Goal: Book appointment/travel/reservation

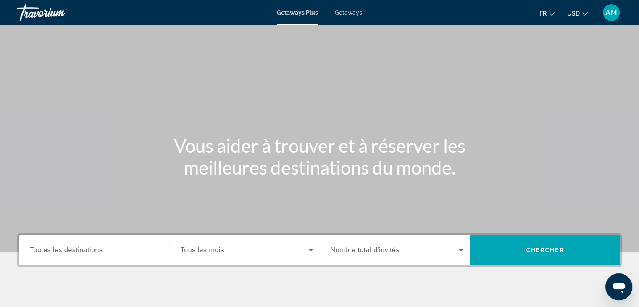
click at [77, 255] on input "Destination Toutes les destinations" at bounding box center [96, 250] width 133 height 10
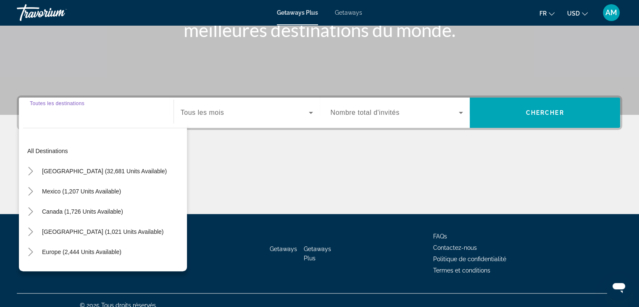
scroll to position [147, 0]
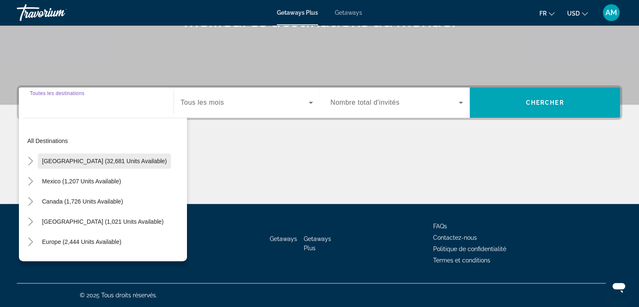
click at [110, 162] on span "United States (32,681 units available)" at bounding box center [104, 161] width 125 height 7
type input "**********"
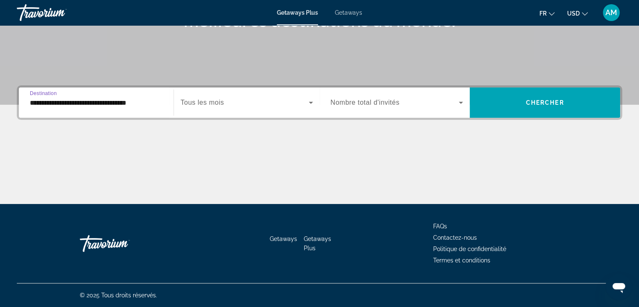
click at [242, 104] on span "Search widget" at bounding box center [245, 102] width 128 height 10
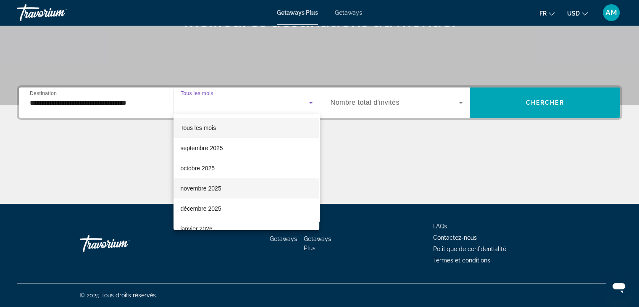
click at [212, 190] on span "novembre 2025" at bounding box center [200, 188] width 41 height 10
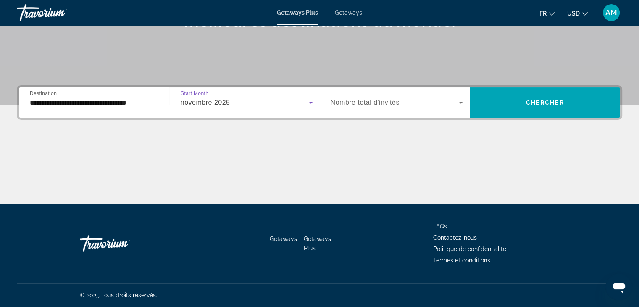
click at [407, 119] on div "**********" at bounding box center [319, 102] width 605 height 34
click at [407, 100] on span "Search widget" at bounding box center [395, 102] width 129 height 10
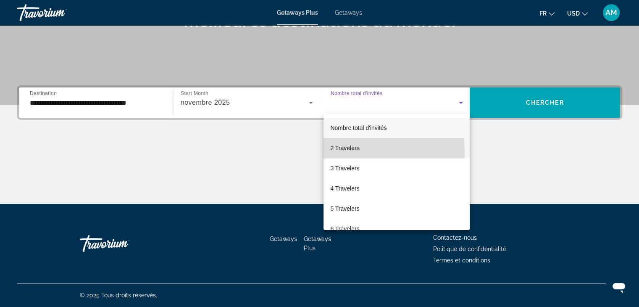
click at [368, 152] on mat-option "2 Travelers" at bounding box center [396, 148] width 146 height 20
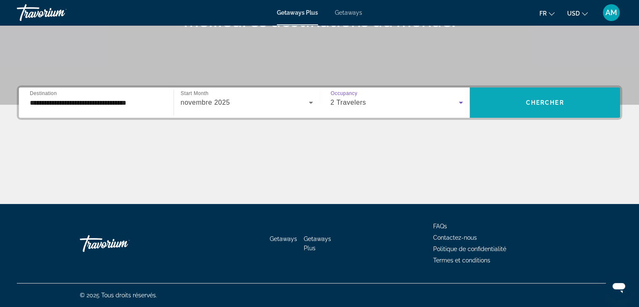
click at [540, 115] on span "Search widget" at bounding box center [545, 102] width 150 height 30
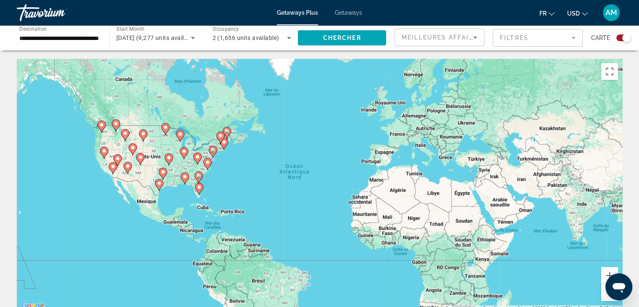
click at [79, 42] on input "**********" at bounding box center [58, 38] width 79 height 10
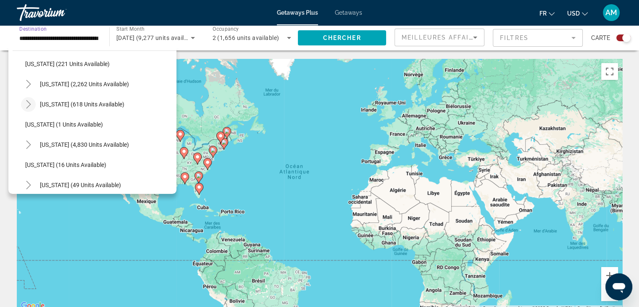
scroll to position [84, 0]
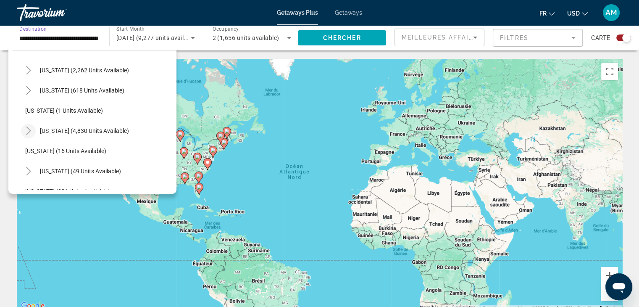
click at [25, 128] on icon "Toggle Florida (4,830 units available)" at bounding box center [28, 130] width 8 height 8
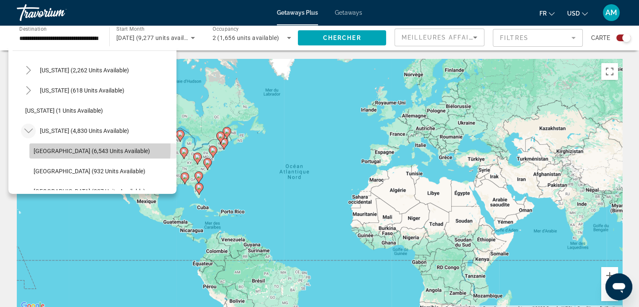
click at [66, 149] on span "Orlando & Disney Area (6,543 units available)" at bounding box center [92, 150] width 116 height 7
type input "**********"
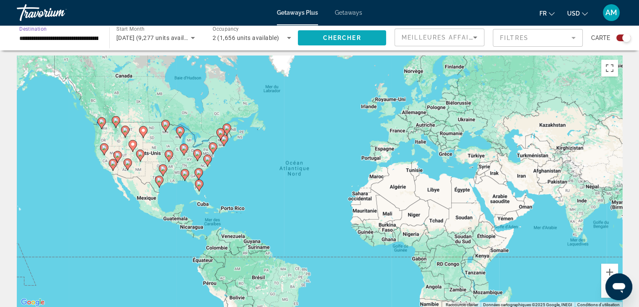
scroll to position [0, 0]
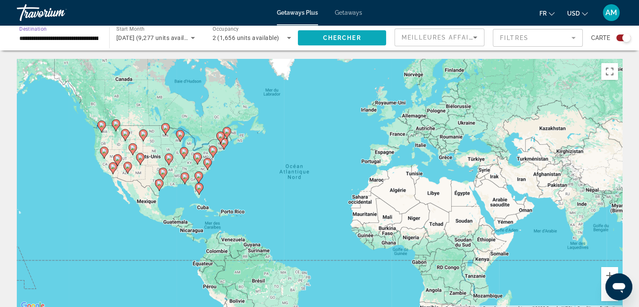
click at [347, 39] on span "Chercher" at bounding box center [342, 37] width 38 height 7
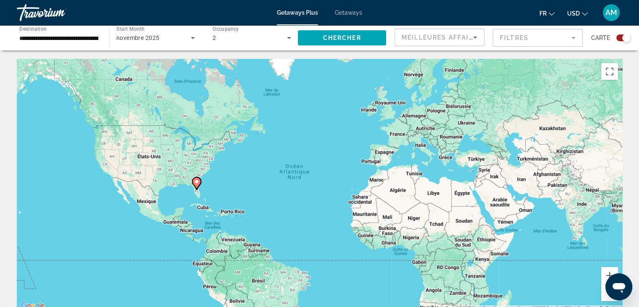
click at [220, 185] on div "Pour activer le glissement avec le clavier, appuyez sur Alt+Entrée. Une fois ce…" at bounding box center [319, 185] width 605 height 252
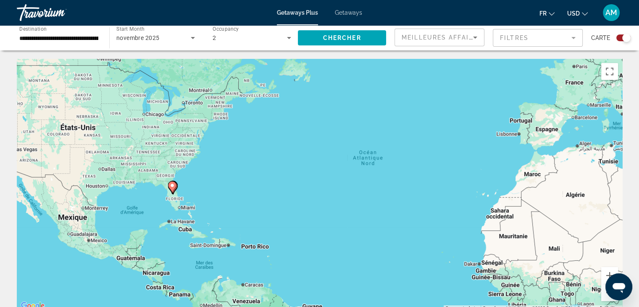
click at [166, 165] on div "Pour activer le glissement avec le clavier, appuyez sur Alt+Entrée. Une fois ce…" at bounding box center [319, 185] width 605 height 252
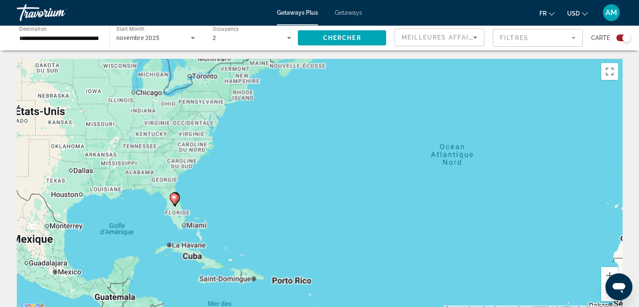
click at [166, 165] on div "Pour activer le glissement avec le clavier, appuyez sur Alt+Entrée. Une fois ce…" at bounding box center [319, 185] width 605 height 252
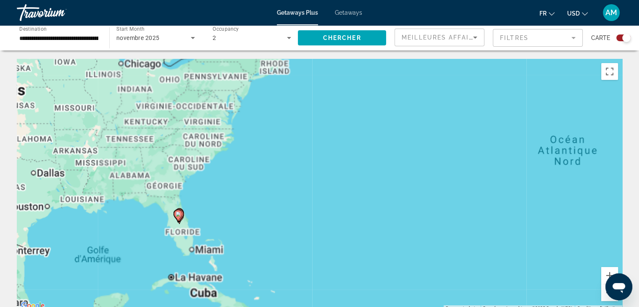
click at [166, 165] on div "Pour activer le glissement avec le clavier, appuyez sur Alt+Entrée. Une fois ce…" at bounding box center [319, 185] width 605 height 252
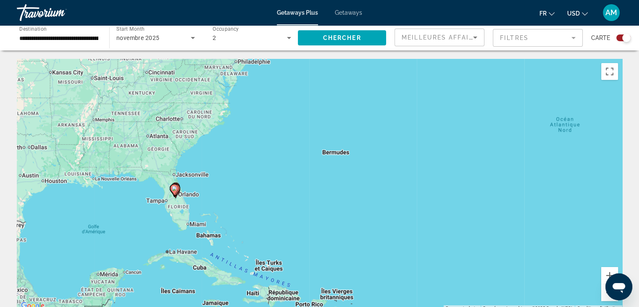
drag, startPoint x: 205, startPoint y: 204, endPoint x: 202, endPoint y: 157, distance: 47.5
click at [202, 157] on div "Pour activer le glissement avec le clavier, appuyez sur Alt+Entrée. Une fois ce…" at bounding box center [319, 185] width 605 height 252
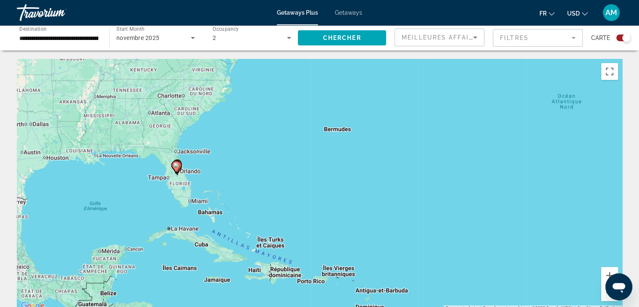
click at [170, 184] on div "Pour activer le glissement avec le clavier, appuyez sur Alt+Entrée. Une fois ce…" at bounding box center [319, 185] width 605 height 252
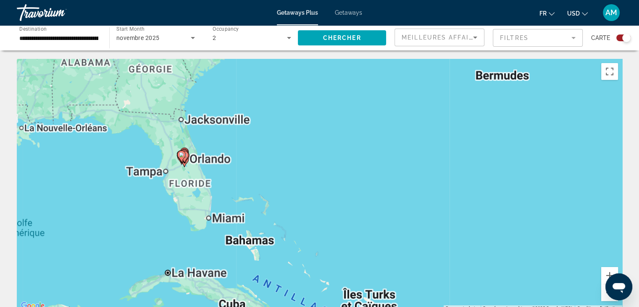
click at [170, 184] on div "Pour activer le glissement avec le clavier, appuyez sur Alt+Entrée. Une fois ce…" at bounding box center [319, 185] width 605 height 252
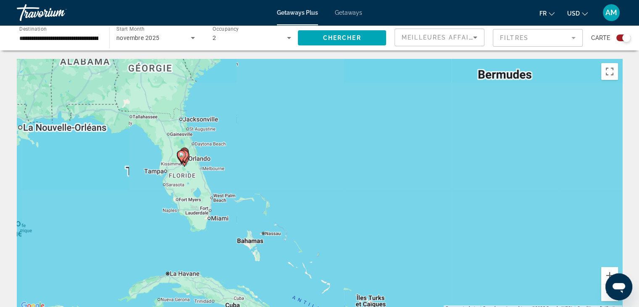
click at [170, 184] on div "Pour activer le glissement avec le clavier, appuyez sur Alt+Entrée. Une fois ce…" at bounding box center [319, 185] width 605 height 252
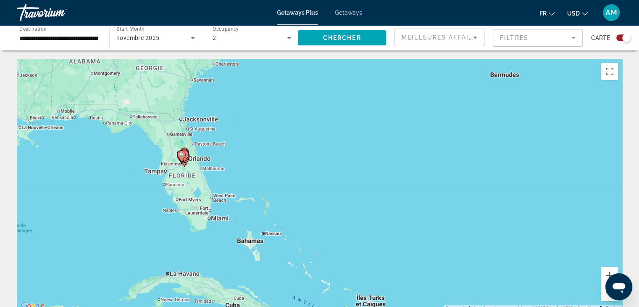
click at [170, 184] on div "Pour activer le glissement avec le clavier, appuyez sur Alt+Entrée. Une fois ce…" at bounding box center [319, 185] width 605 height 252
click at [194, 177] on div "Pour activer le glissement avec le clavier, appuyez sur Alt+Entrée. Une fois ce…" at bounding box center [319, 185] width 605 height 252
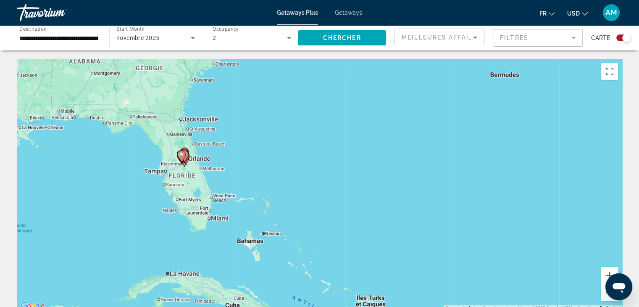
click at [194, 177] on div "Pour activer le glissement avec le clavier, appuyez sur Alt+Entrée. Une fois ce…" at bounding box center [319, 185] width 605 height 252
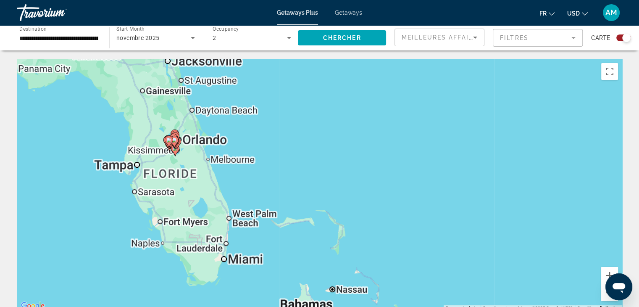
click at [194, 177] on div "Pour activer le glissement avec le clavier, appuyez sur Alt+Entrée. Une fois ce…" at bounding box center [319, 185] width 605 height 252
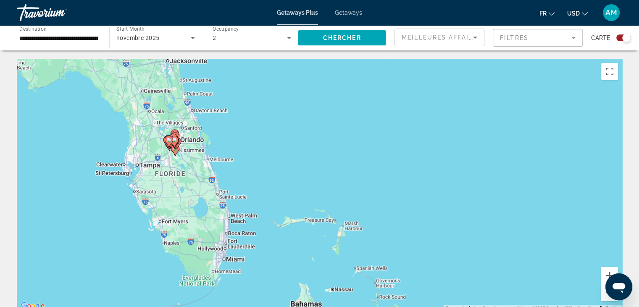
click at [194, 177] on div "Pour activer le glissement avec le clavier, appuyez sur Alt+Entrée. Une fois ce…" at bounding box center [319, 185] width 605 height 252
click at [188, 166] on div "Pour activer le glissement avec le clavier, appuyez sur Alt+Entrée. Une fois ce…" at bounding box center [319, 185] width 605 height 252
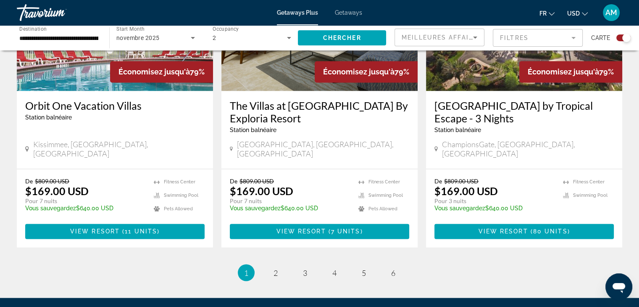
scroll to position [1302, 0]
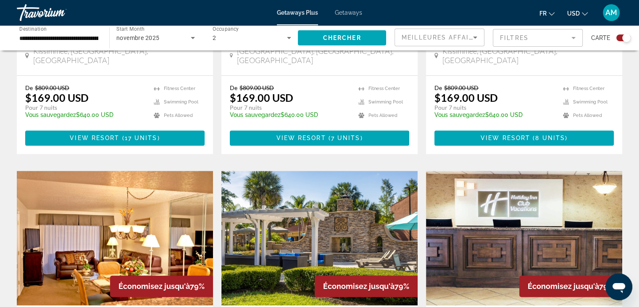
scroll to position [1350, 0]
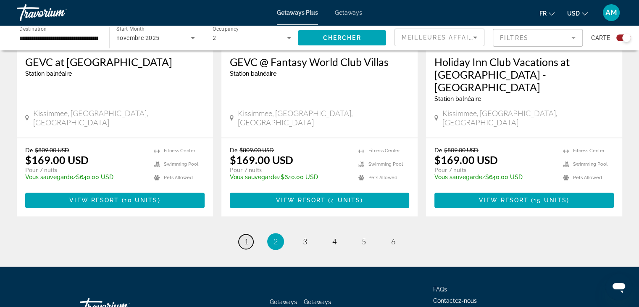
click at [252, 234] on link "page 1" at bounding box center [246, 241] width 15 height 15
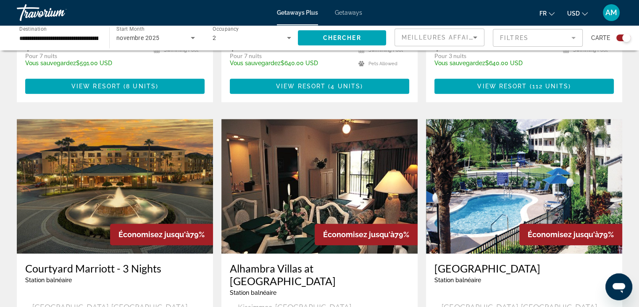
scroll to position [546, 0]
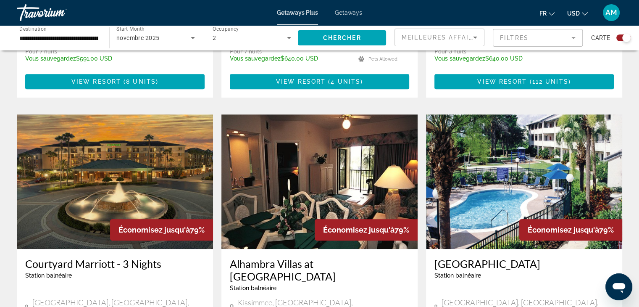
click at [175, 257] on h3 "Courtyard Marriott - 3 Nights" at bounding box center [114, 263] width 179 height 13
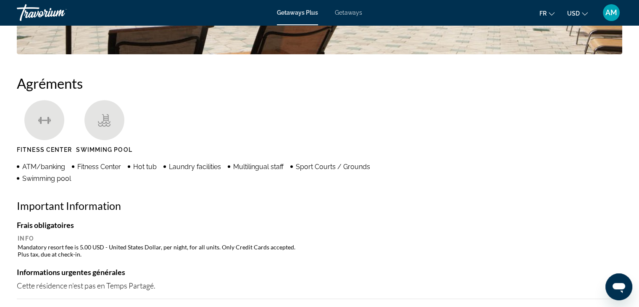
scroll to position [630, 0]
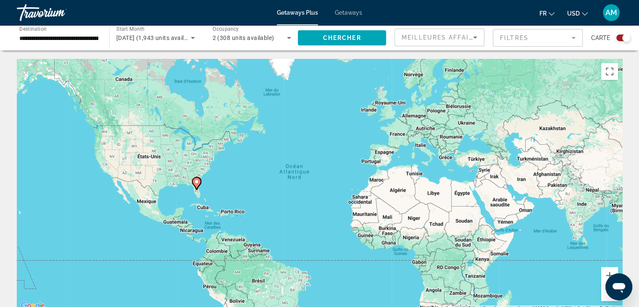
click at [87, 34] on input "**********" at bounding box center [58, 38] width 79 height 10
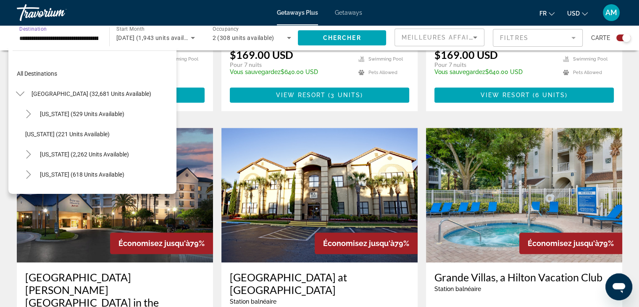
scroll to position [110, 0]
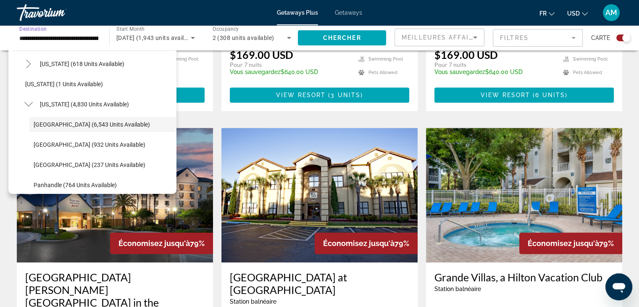
click at [309, 73] on div "Économisez jusqu'à 79% Park Royal Homestay Orlando Station balnéaire - Ceci est…" at bounding box center [320, 134] width 614 height 1268
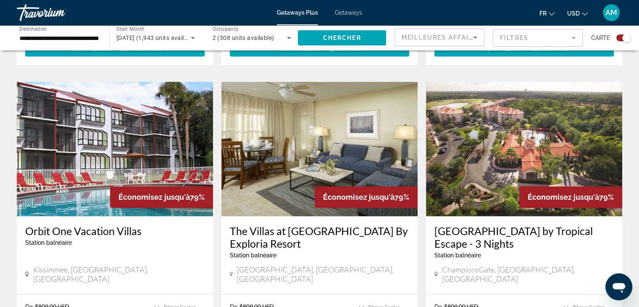
scroll to position [1260, 0]
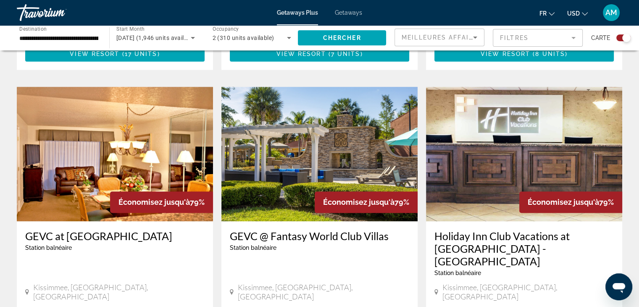
scroll to position [1344, 0]
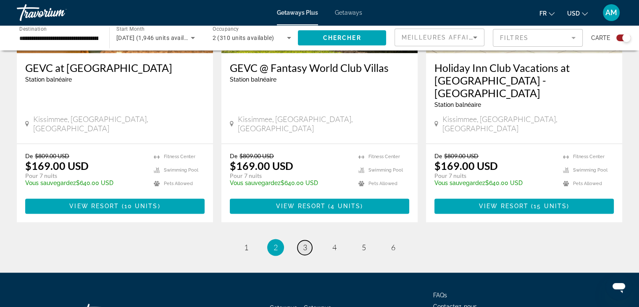
click at [305, 242] on span "3" at bounding box center [305, 246] width 4 height 9
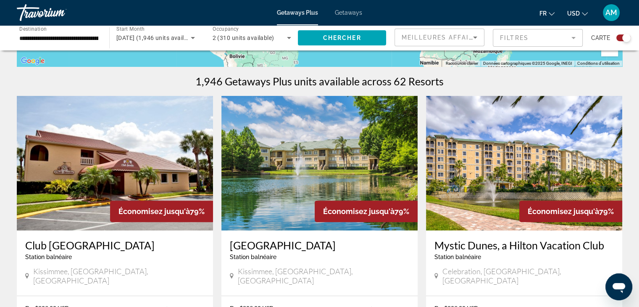
scroll to position [294, 0]
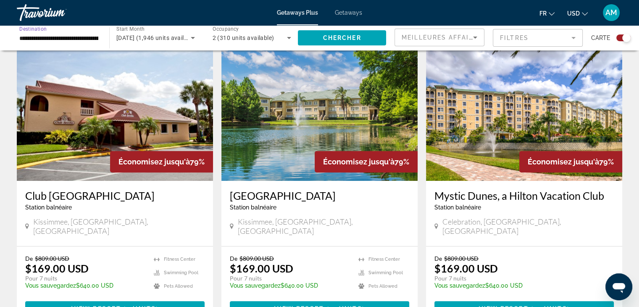
click at [95, 36] on input "**********" at bounding box center [58, 38] width 79 height 10
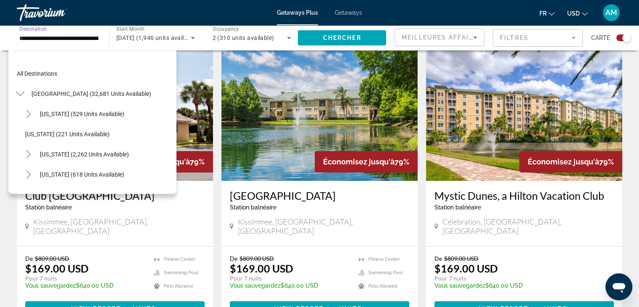
scroll to position [110, 0]
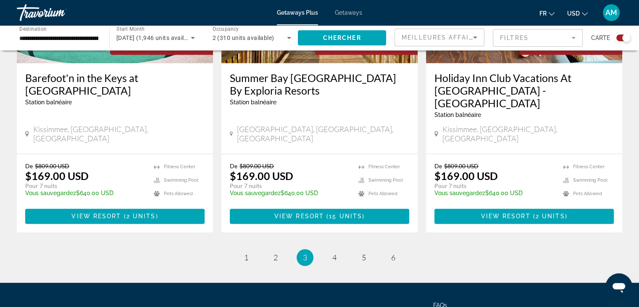
scroll to position [1350, 0]
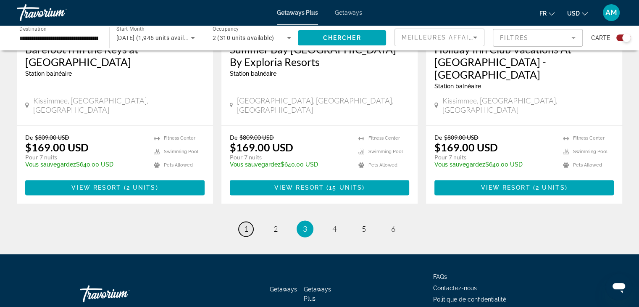
click at [249, 221] on link "page 1" at bounding box center [246, 228] width 15 height 15
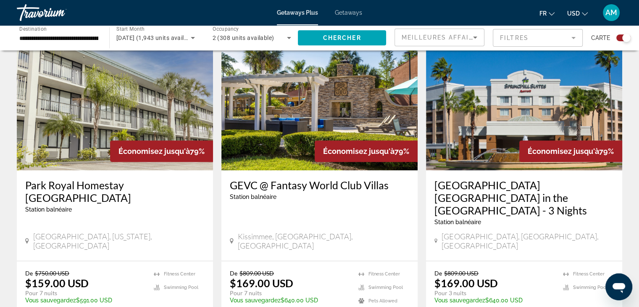
scroll to position [294, 0]
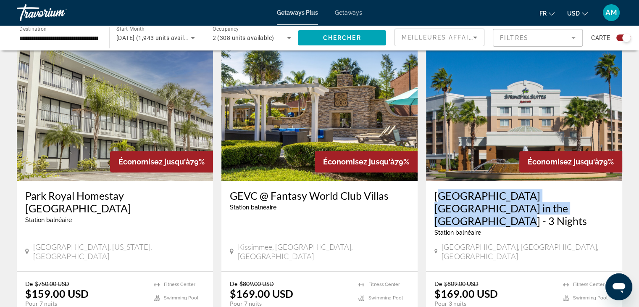
drag, startPoint x: 429, startPoint y: 197, endPoint x: 524, endPoint y: 202, distance: 95.1
click at [524, 202] on div "Springhill Suites Lake Buena Vista in the Marriott Village - 3 Nights Station b…" at bounding box center [524, 226] width 196 height 90
copy h3 "Springhill Suites Lake Buena Vista in the Marriott Village"
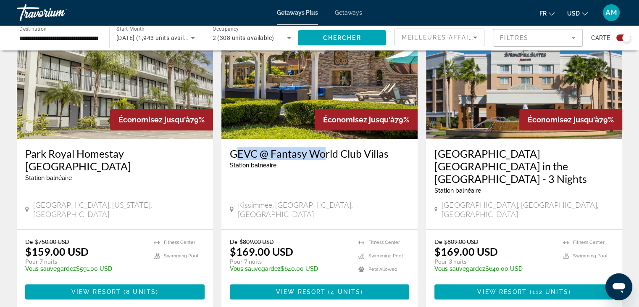
drag, startPoint x: 223, startPoint y: 158, endPoint x: 316, endPoint y: 147, distance: 93.5
click at [316, 147] on div "GEVC @ Fantasy World Club Villas Station balnéaire - Ceci est une station d'adu…" at bounding box center [319, 184] width 196 height 90
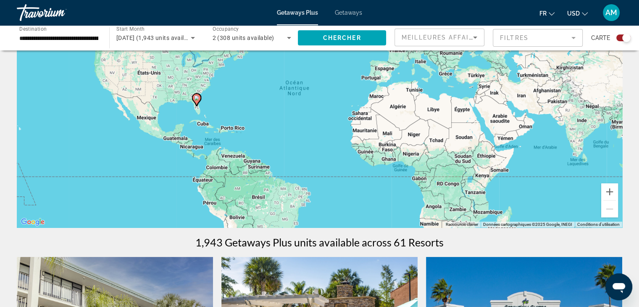
scroll to position [42, 0]
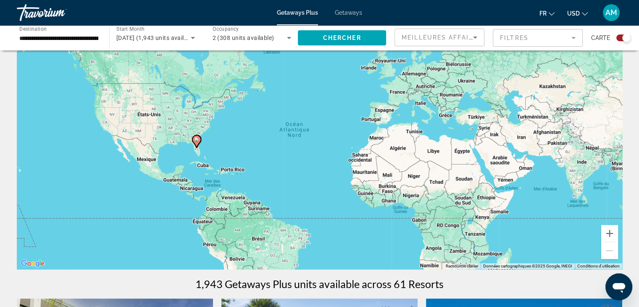
click at [341, 13] on span "Getaways" at bounding box center [348, 12] width 27 height 7
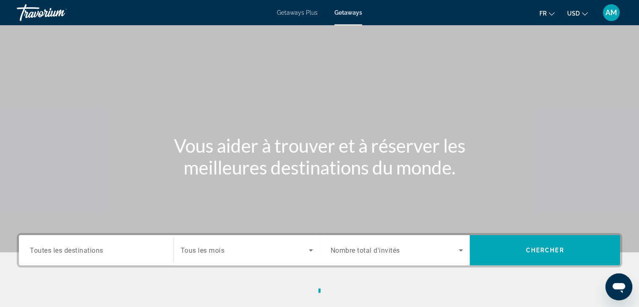
click at [104, 208] on div "Main content" at bounding box center [319, 126] width 639 height 252
click at [104, 230] on div "Main content" at bounding box center [319, 126] width 639 height 252
click at [106, 250] on input "Destination Toutes les destinations" at bounding box center [96, 250] width 133 height 10
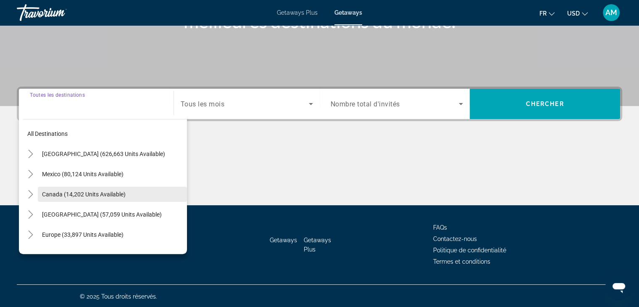
scroll to position [147, 0]
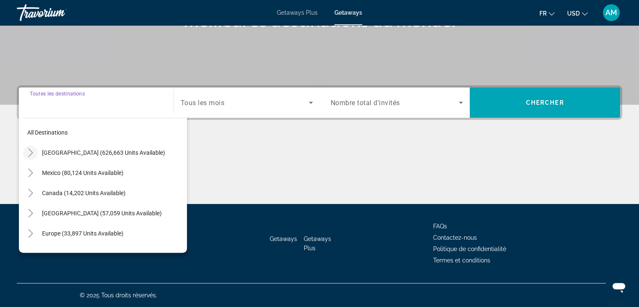
click at [32, 150] on icon "Toggle United States (626,663 units available)" at bounding box center [30, 152] width 8 height 8
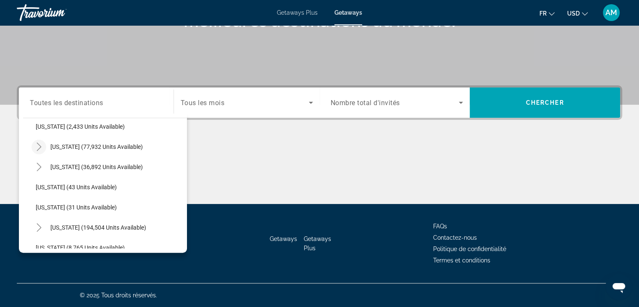
scroll to position [108, 0]
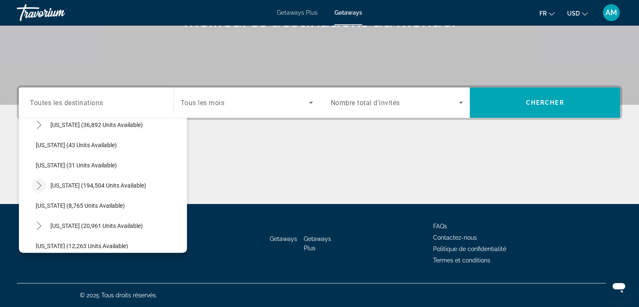
click at [38, 187] on icon "Toggle Florida (194,504 units available)" at bounding box center [39, 185] width 8 height 8
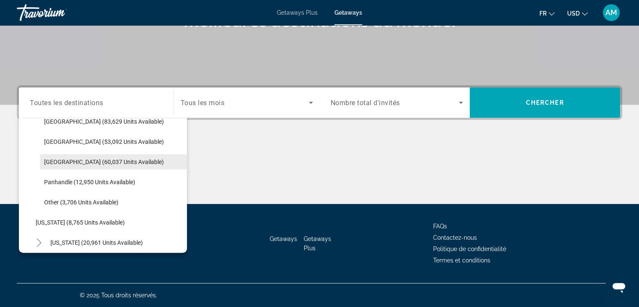
scroll to position [150, 0]
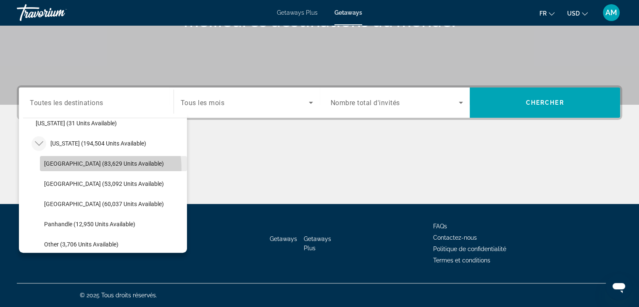
click at [89, 168] on span "Search widget" at bounding box center [113, 163] width 147 height 20
type input "**********"
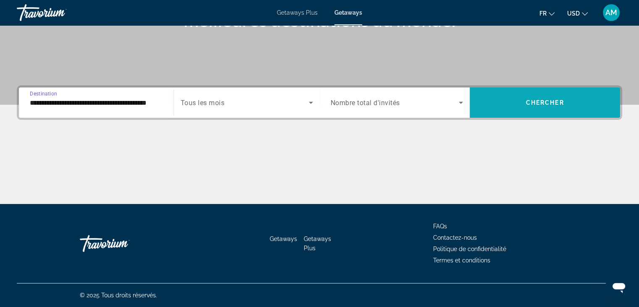
click at [506, 104] on span "Search widget" at bounding box center [545, 102] width 150 height 20
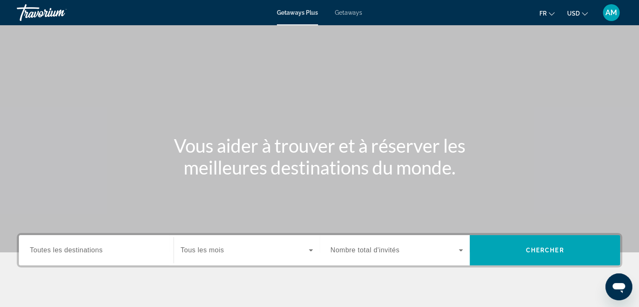
click at [347, 13] on span "Getaways" at bounding box center [348, 12] width 27 height 7
click at [84, 261] on div "Search widget" at bounding box center [96, 250] width 133 height 24
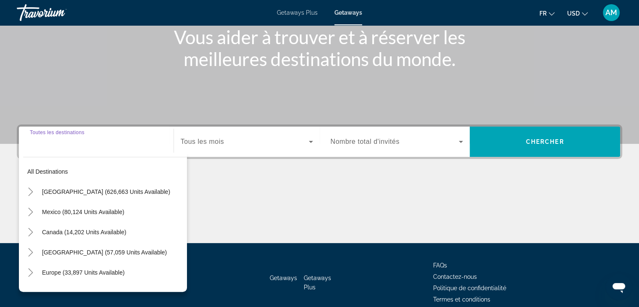
scroll to position [147, 0]
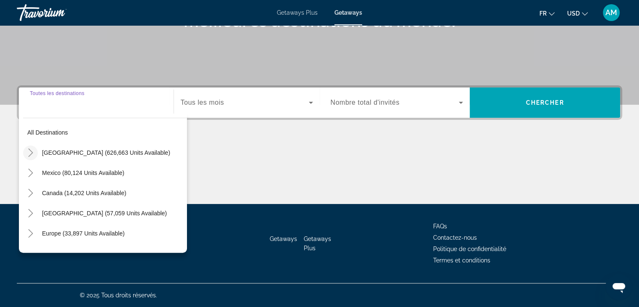
click at [31, 152] on icon "Toggle United States (626,663 units available)" at bounding box center [30, 152] width 8 height 8
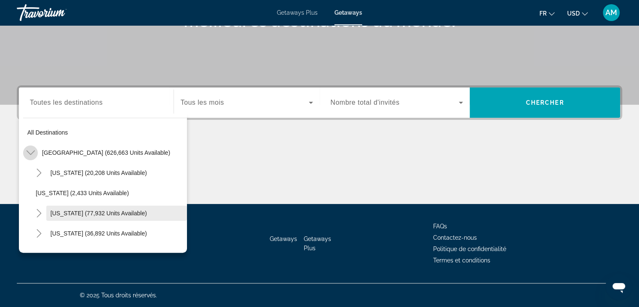
scroll to position [24, 0]
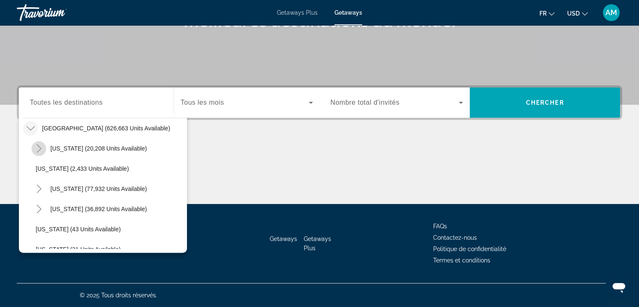
click at [42, 152] on icon "Toggle Arizona (20,208 units available)" at bounding box center [39, 148] width 8 height 8
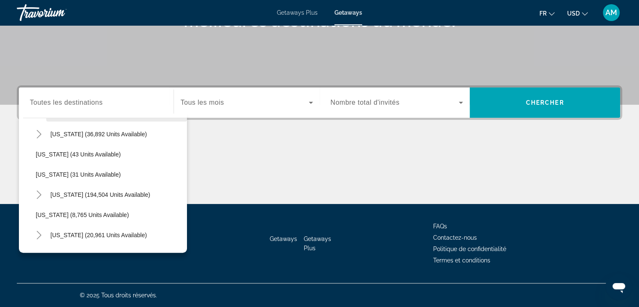
scroll to position [192, 0]
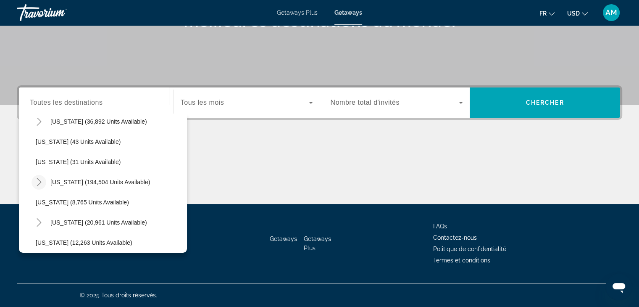
click at [43, 182] on mat-icon "Toggle Florida (194,504 units available)" at bounding box center [39, 182] width 15 height 15
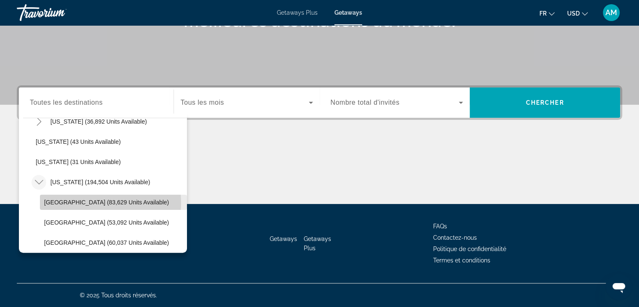
click at [101, 202] on span "[GEOGRAPHIC_DATA] (83,629 units available)" at bounding box center [106, 202] width 125 height 7
type input "**********"
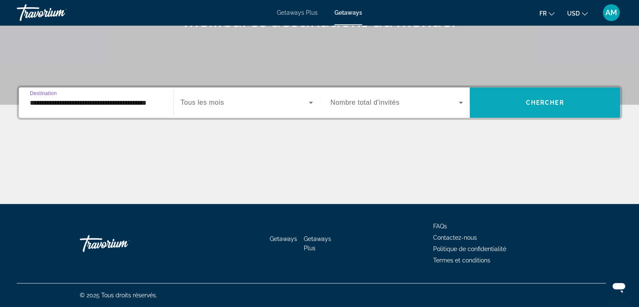
click at [535, 110] on span "Search widget" at bounding box center [545, 102] width 150 height 20
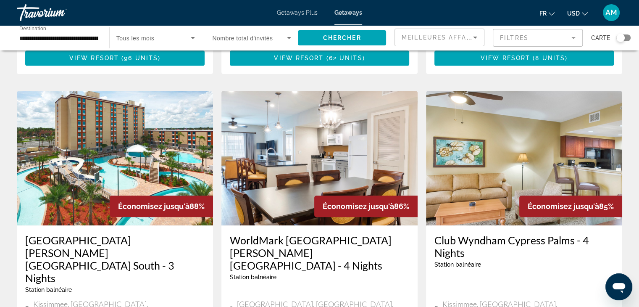
scroll to position [630, 0]
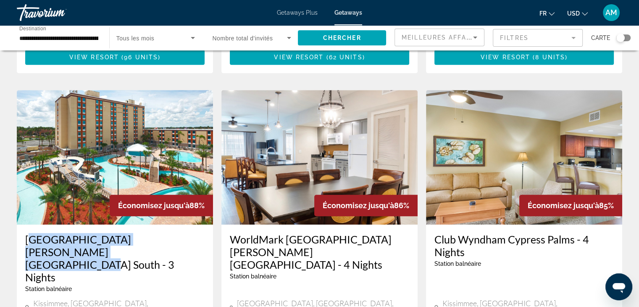
drag, startPoint x: 19, startPoint y: 194, endPoint x: 81, endPoint y: 210, distance: 63.4
click at [81, 224] on div "[GEOGRAPHIC_DATA] [PERSON_NAME][GEOGRAPHIC_DATA] - 3 Nights Station [GEOGRAPHIC…" at bounding box center [115, 275] width 196 height 103
copy h3 "[GEOGRAPHIC_DATA] [PERSON_NAME] [GEOGRAPHIC_DATA]"
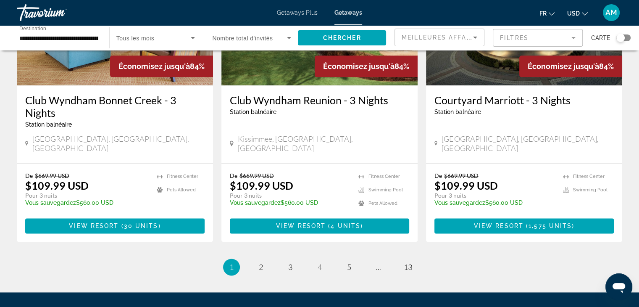
scroll to position [1102, 0]
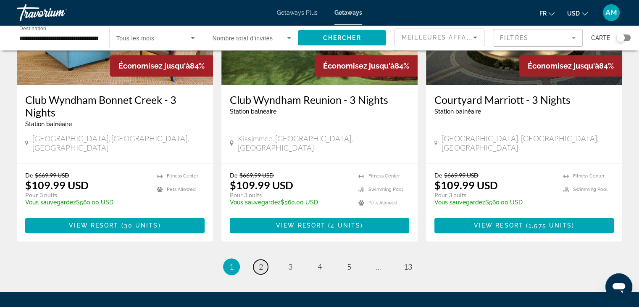
click at [256, 259] on link "page 2" at bounding box center [260, 266] width 15 height 15
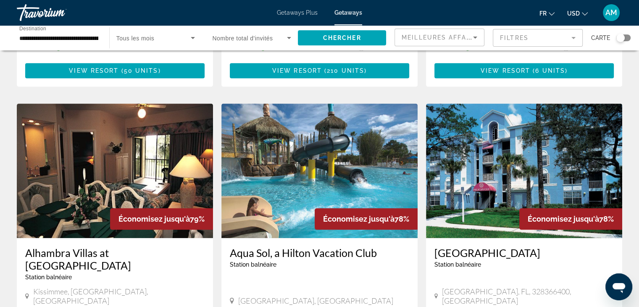
scroll to position [966, 0]
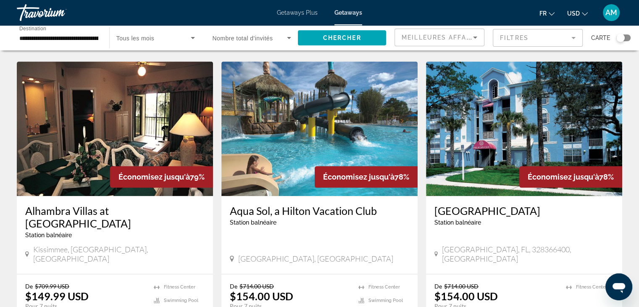
drag, startPoint x: 226, startPoint y: 162, endPoint x: 382, endPoint y: 158, distance: 155.9
click at [382, 196] on div "Aqua Sol, a Hilton Vacation Club Station balnéaire - Ceci est une station d'adu…" at bounding box center [319, 235] width 196 height 78
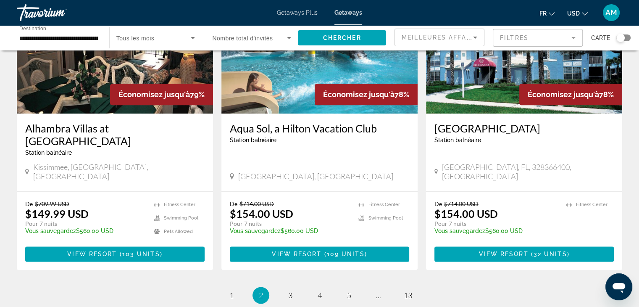
scroll to position [1050, 0]
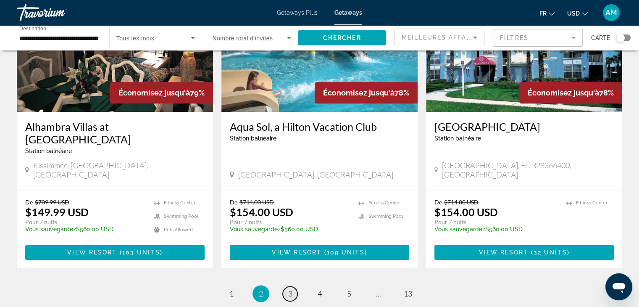
click at [289, 289] on span "3" at bounding box center [290, 293] width 4 height 9
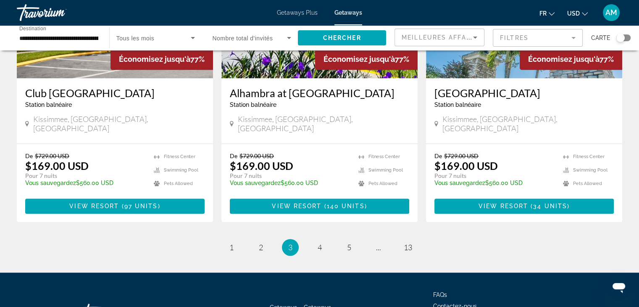
scroll to position [1077, 0]
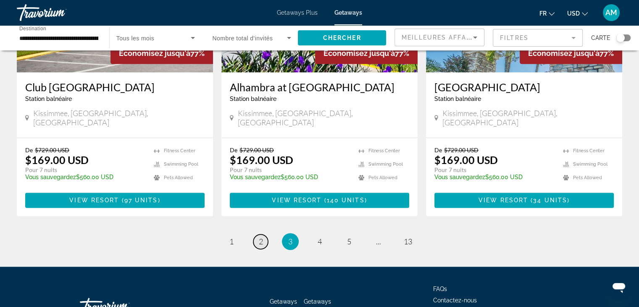
click at [255, 234] on link "page 2" at bounding box center [260, 241] width 15 height 15
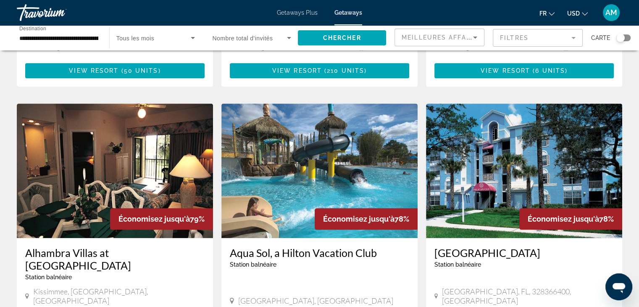
scroll to position [1090, 0]
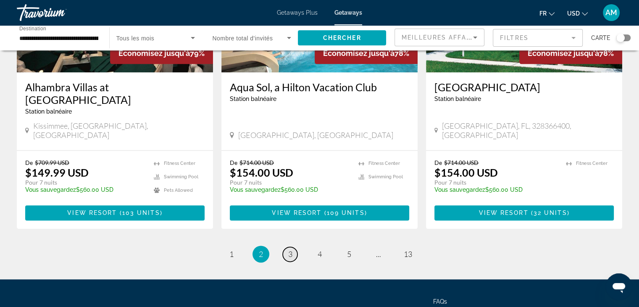
click at [291, 249] on span "3" at bounding box center [290, 253] width 4 height 9
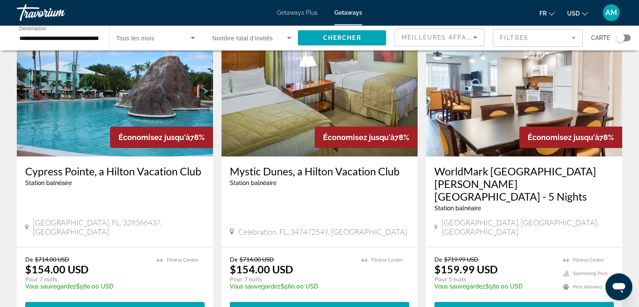
scroll to position [84, 0]
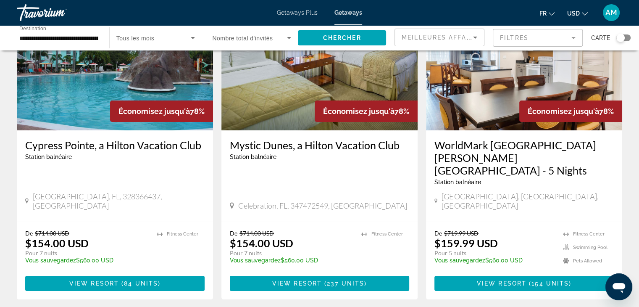
drag, startPoint x: 226, startPoint y: 148, endPoint x: 403, endPoint y: 144, distance: 177.8
click at [403, 144] on div "Mystic Dunes, a Hilton Vacation Club Station balnéaire - Ceci est une station d…" at bounding box center [319, 175] width 196 height 90
drag, startPoint x: 382, startPoint y: 151, endPoint x: 315, endPoint y: 145, distance: 67.9
